Goal: Task Accomplishment & Management: Manage account settings

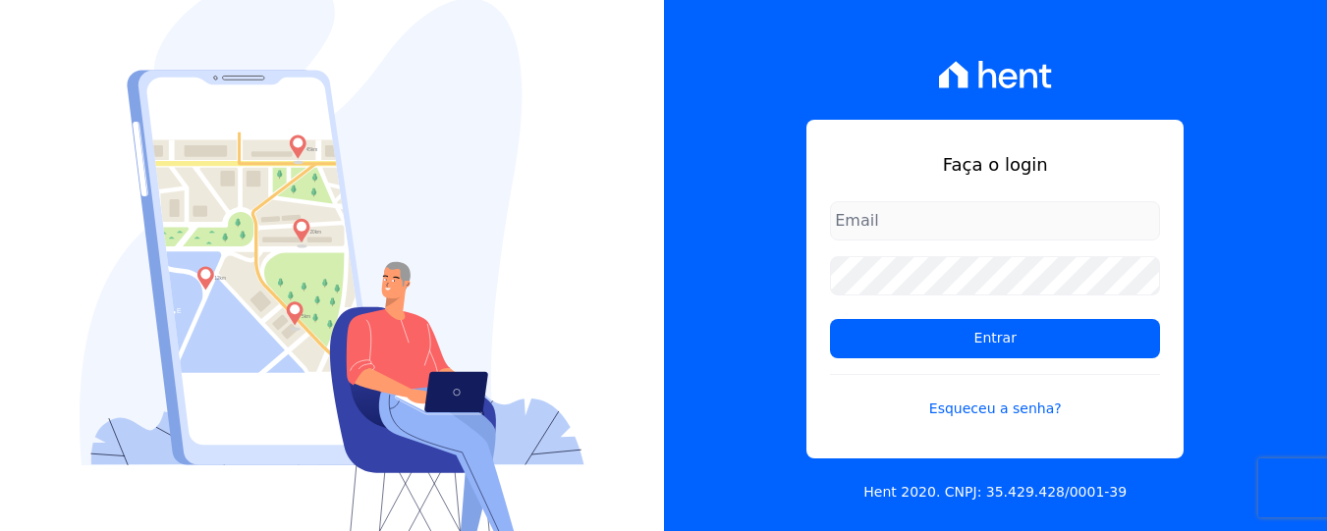
click at [907, 195] on div "Faça o login Entrar Esqueceu a senha?" at bounding box center [994, 289] width 377 height 339
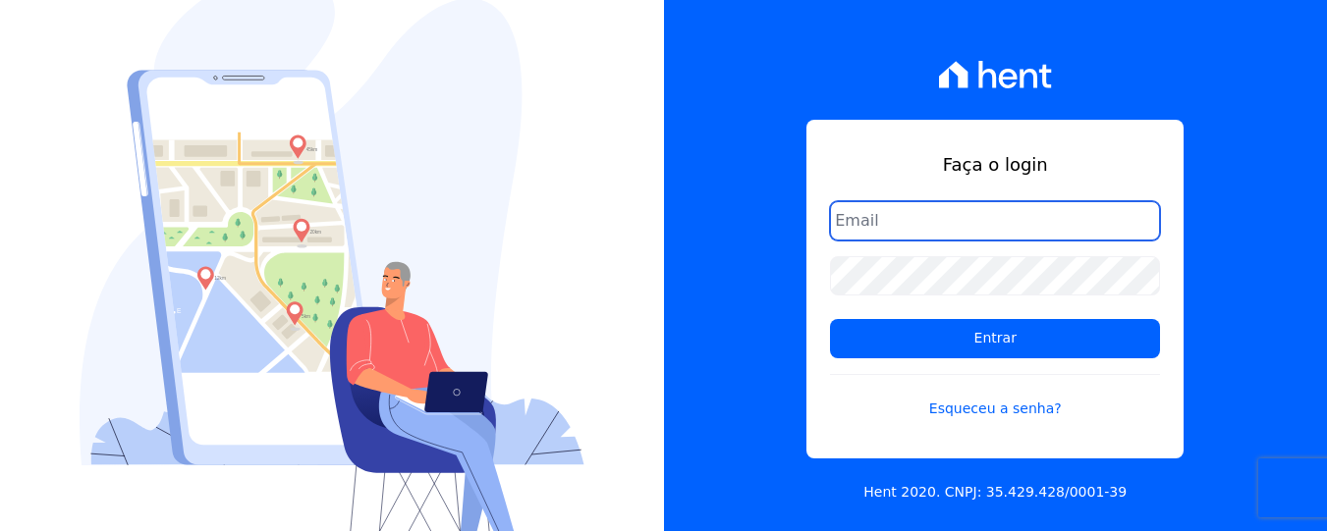
click at [908, 217] on input "email" at bounding box center [995, 220] width 330 height 39
type input "[EMAIL_ADDRESS][DOMAIN_NAME]"
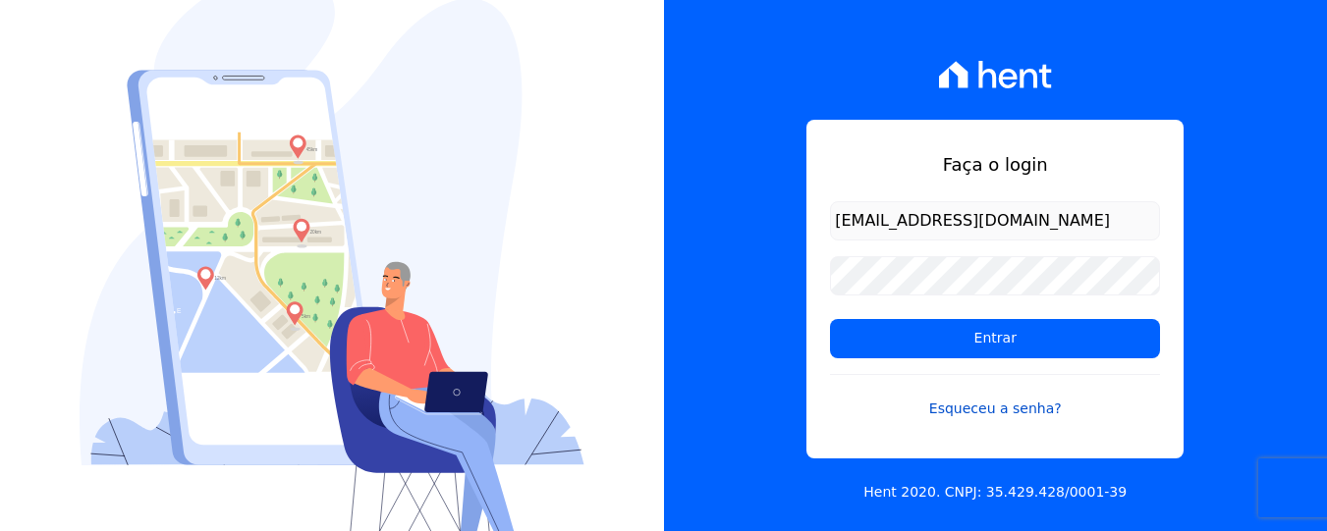
click at [961, 407] on link "Esqueceu a senha?" at bounding box center [995, 396] width 330 height 45
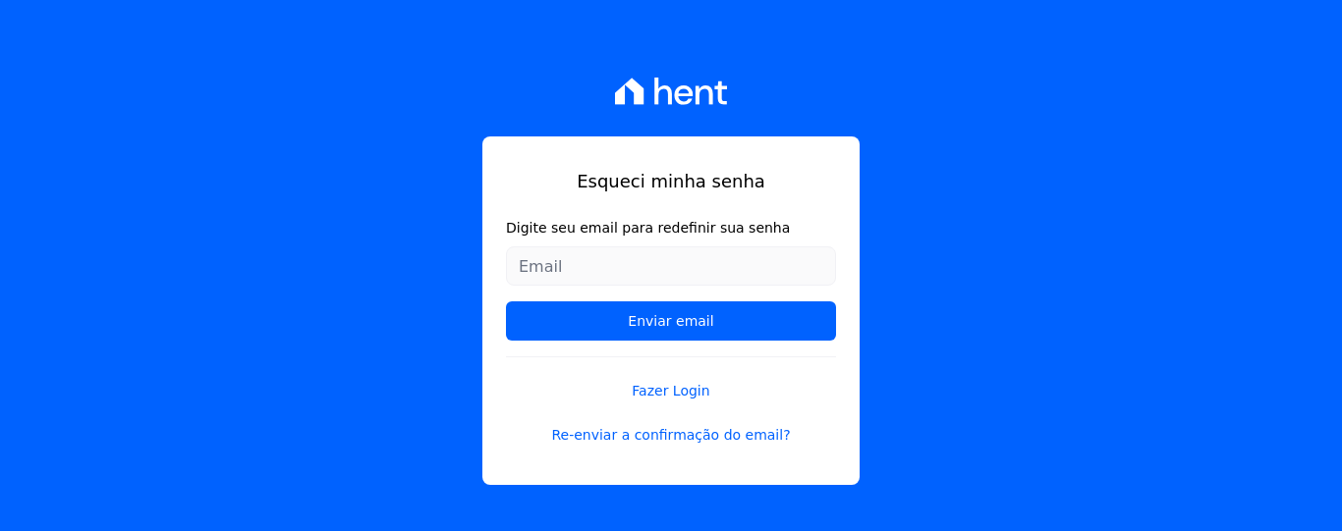
click at [687, 268] on input "Digite seu email para redefinir sua senha" at bounding box center [671, 266] width 330 height 39
type input "[EMAIL_ADDRESS][DOMAIN_NAME]"
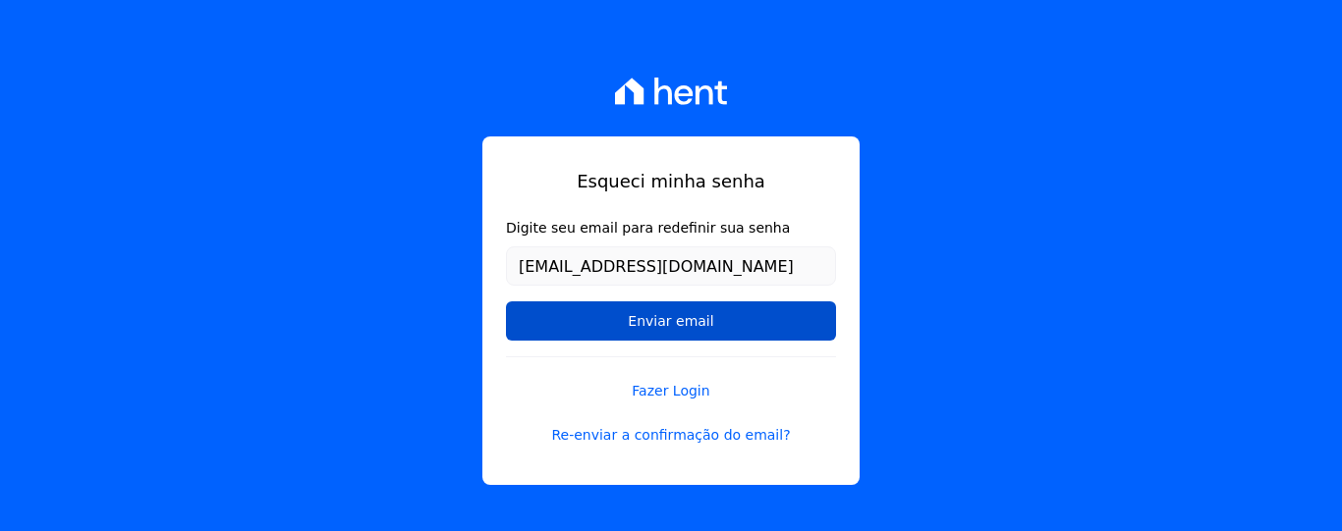
click at [624, 336] on input "Enviar email" at bounding box center [671, 321] width 330 height 39
click at [666, 332] on input "Enviar email" at bounding box center [671, 321] width 330 height 39
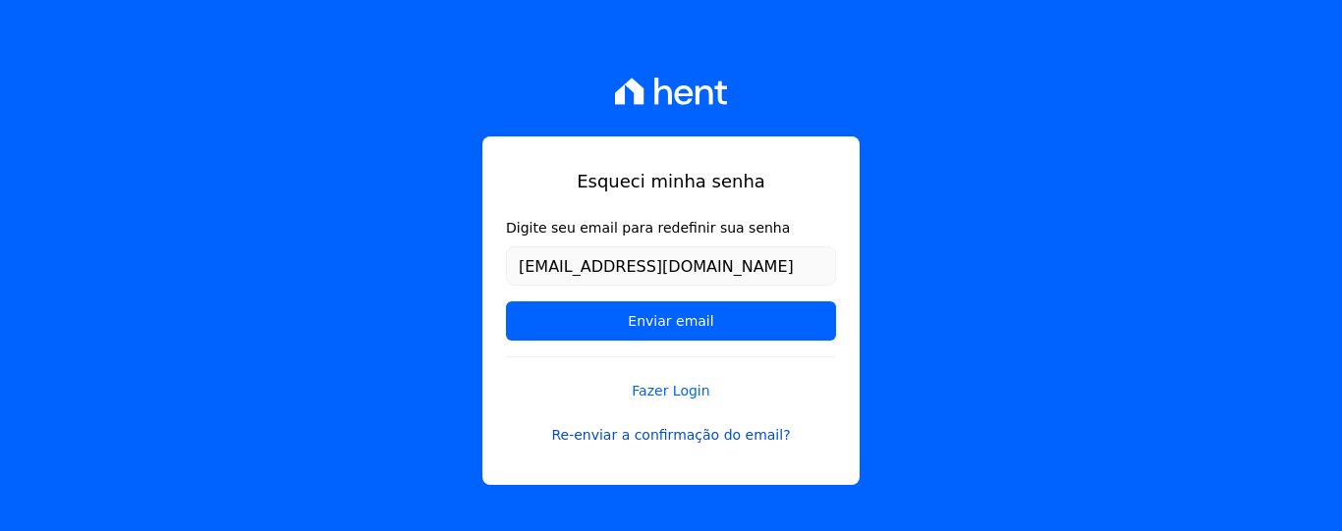
click at [647, 439] on link "Re-enviar a confirmação do email?" at bounding box center [671, 435] width 330 height 21
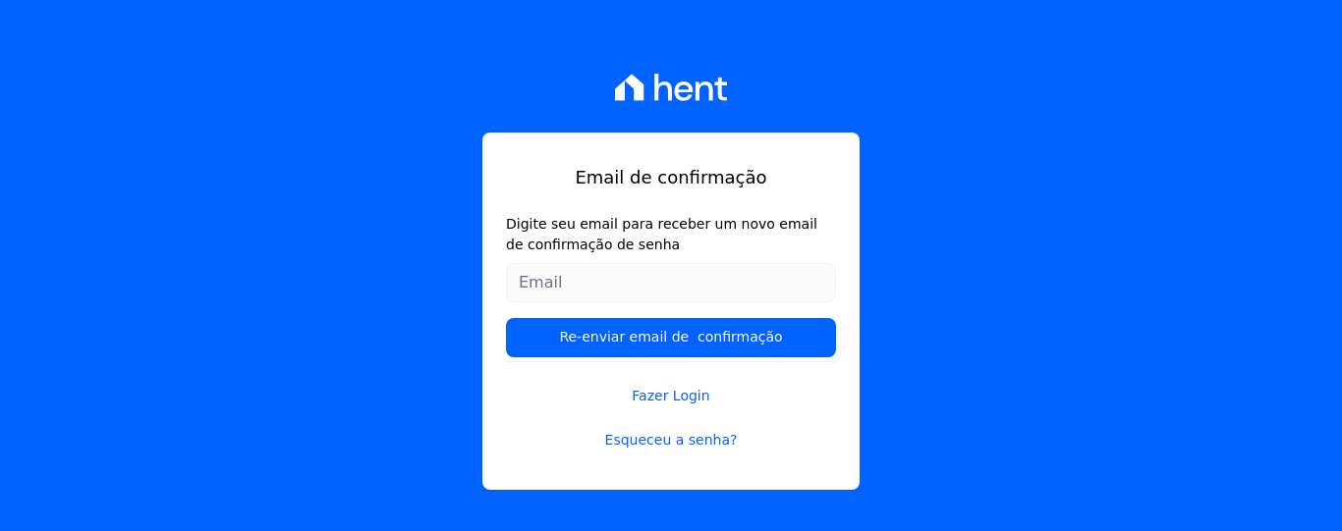
click at [624, 297] on input "Digite seu email para receber um novo email de confirmação de senha" at bounding box center [671, 282] width 330 height 39
type input "[EMAIL_ADDRESS][DOMAIN_NAME]"
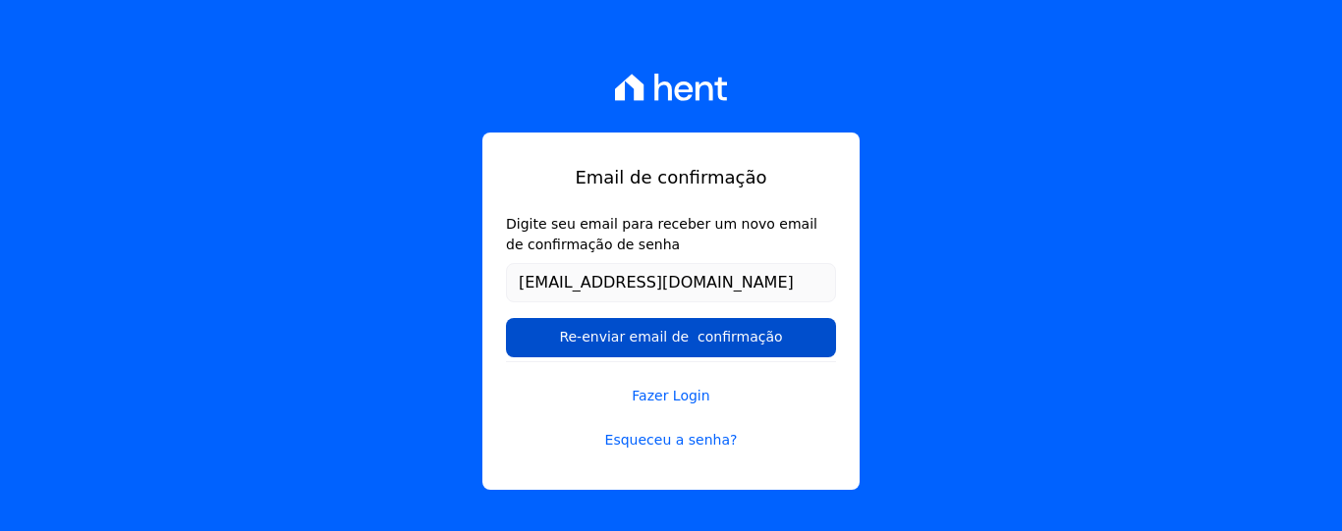
click at [614, 341] on input "Re-enviar email de confirmação" at bounding box center [671, 337] width 330 height 39
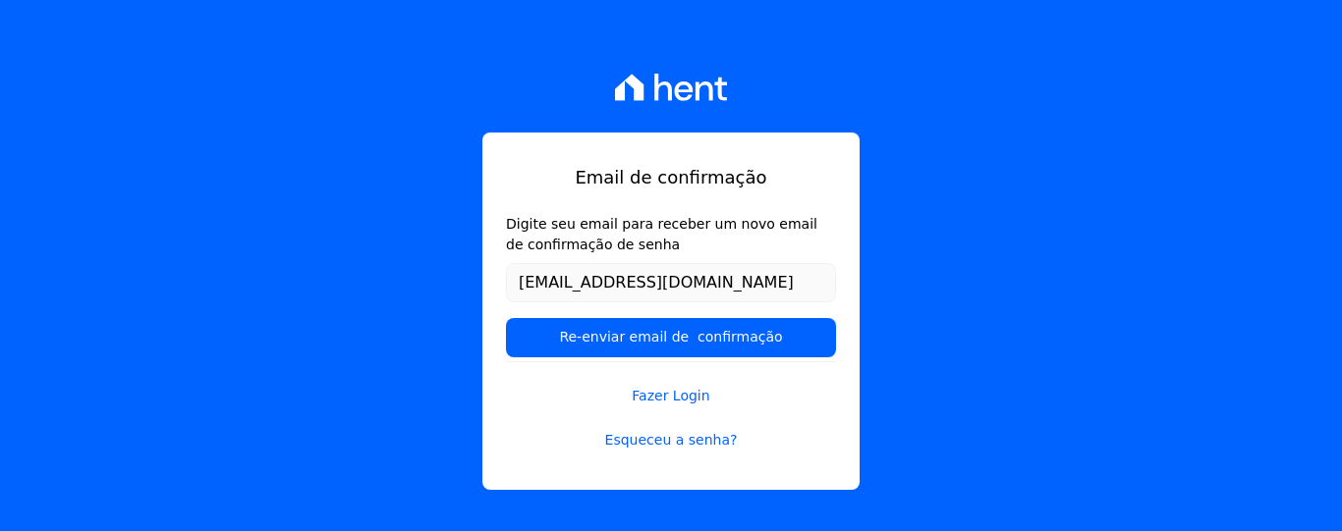
click at [647, 77] on icon at bounding box center [671, 88] width 113 height 28
